Goal: Task Accomplishment & Management: Use online tool/utility

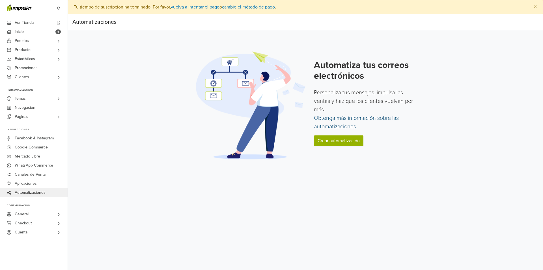
click at [336, 125] on link "Obtenga más información sobre las automatizaciones" at bounding box center [356, 122] width 85 height 15
click at [333, 141] on link "Crear automatización" at bounding box center [338, 140] width 49 height 11
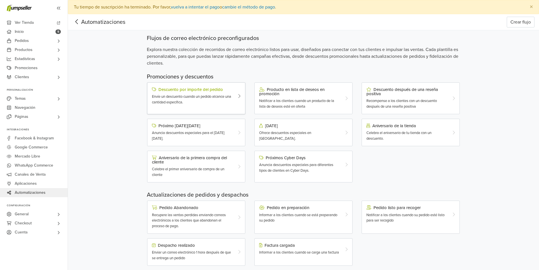
click at [219, 101] on div "Envíe un descuento cuando un pedido alcance una cantidad específica." at bounding box center [192, 99] width 81 height 11
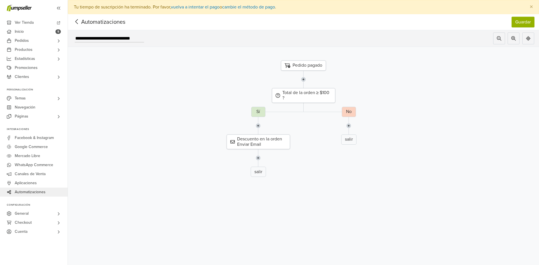
click at [77, 22] on icon at bounding box center [76, 21] width 9 height 7
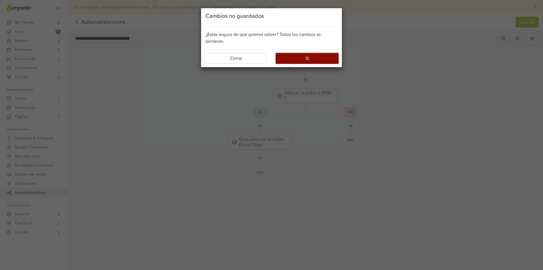
click at [317, 59] on button "Sí" at bounding box center [307, 58] width 63 height 11
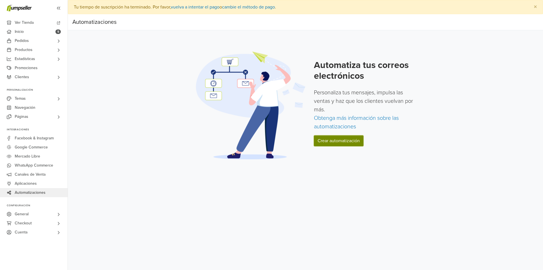
click at [329, 141] on link "Crear automatización" at bounding box center [338, 140] width 49 height 11
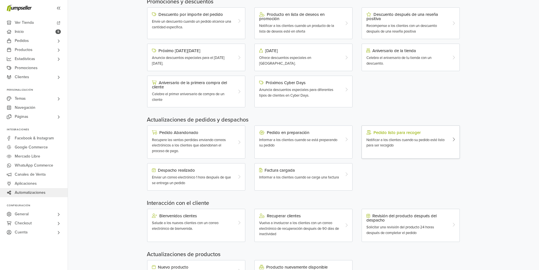
scroll to position [85, 0]
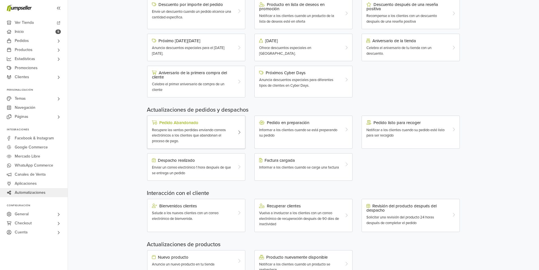
click at [217, 134] on span "Recupere las ventas perdidas enviando correos electrónicos a los clientes que a…" at bounding box center [189, 136] width 74 height 16
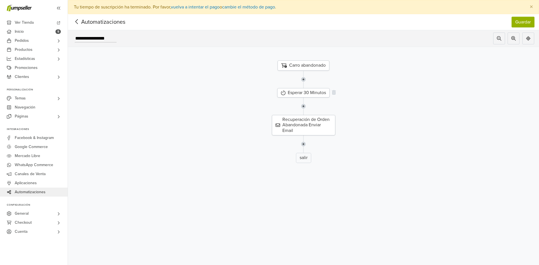
click at [319, 94] on div "Esperar 30 Minutos" at bounding box center [303, 92] width 52 height 9
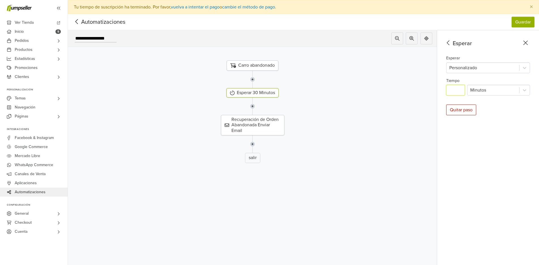
click at [459, 91] on input "**" at bounding box center [455, 90] width 19 height 11
type input "*"
click at [499, 103] on div "Esperar Esperar Personalizado Tiempo * Minutos Quitar paso" at bounding box center [488, 154] width 102 height 249
click at [350, 132] on div "Recuperación de Orden Abandonada Enviar Email" at bounding box center [253, 125] width 378 height 20
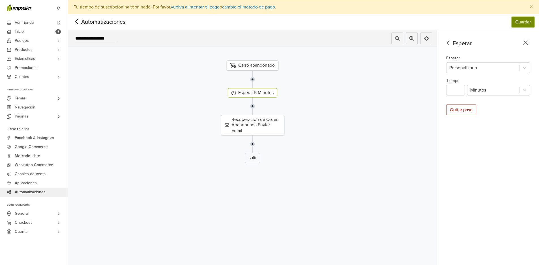
click at [527, 20] on button "Guardar" at bounding box center [522, 22] width 23 height 11
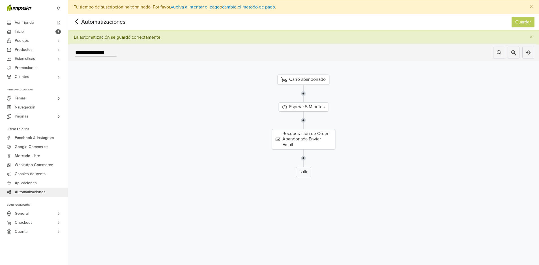
click at [78, 24] on icon at bounding box center [76, 21] width 9 height 7
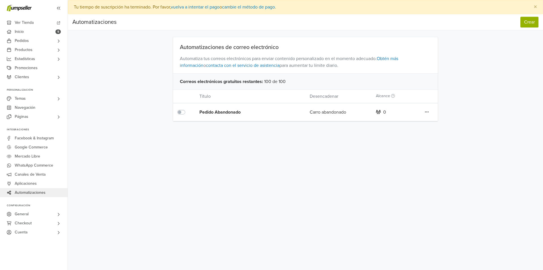
click at [428, 111] on icon at bounding box center [427, 111] width 4 height 5
click at [459, 109] on div "Automatizaciones de correo electrónico Automatiza tus correos electrónicos para…" at bounding box center [305, 79] width 322 height 84
click at [532, 24] on button "Crear" at bounding box center [529, 22] width 18 height 11
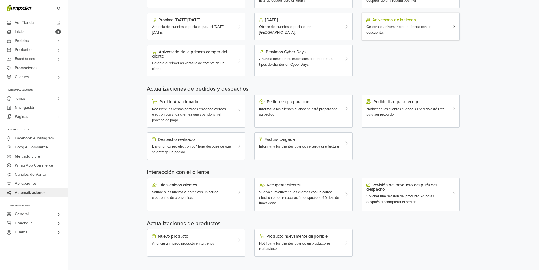
scroll to position [106, 0]
click at [197, 144] on span "Enviar un correo electrónico 1 hora después de que se entrega un pedido" at bounding box center [191, 149] width 79 height 10
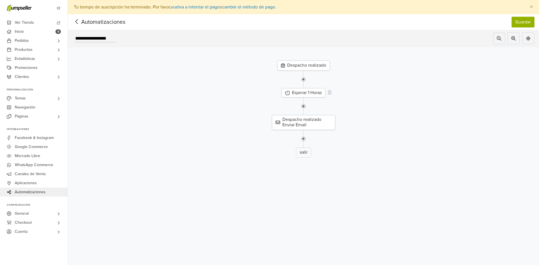
click at [319, 94] on div "Esperar 1 Horas" at bounding box center [303, 92] width 44 height 9
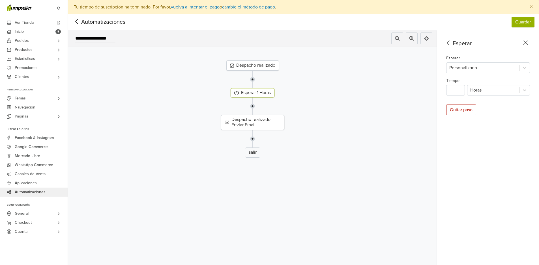
click at [372, 101] on div at bounding box center [253, 107] width 378 height 18
click at [85, 21] on span "Automatizaciones" at bounding box center [94, 22] width 44 height 8
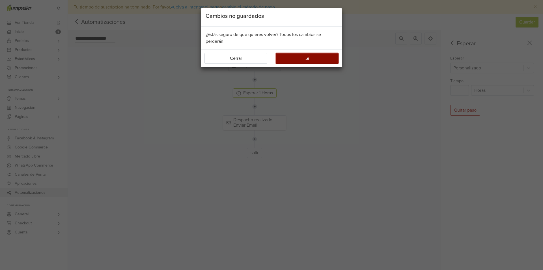
click at [307, 57] on button "Sí" at bounding box center [307, 58] width 63 height 11
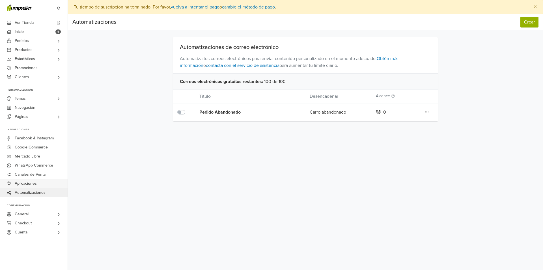
click at [30, 181] on span "Aplicaciones" at bounding box center [26, 183] width 22 height 9
